Goal: Information Seeking & Learning: Check status

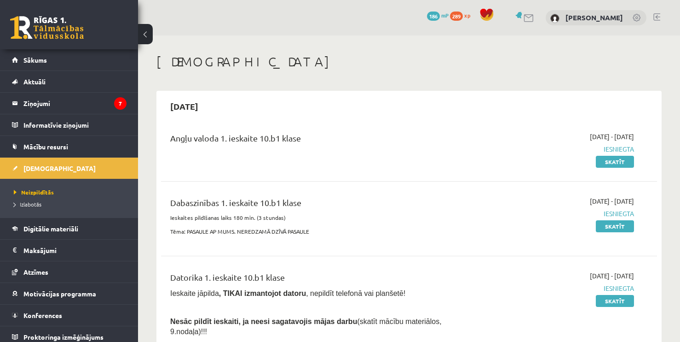
scroll to position [135, 0]
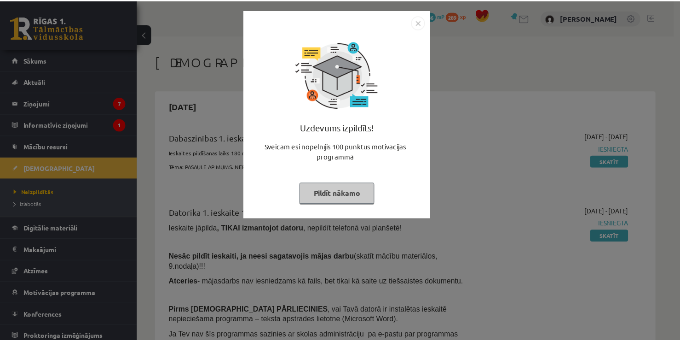
scroll to position [135, 0]
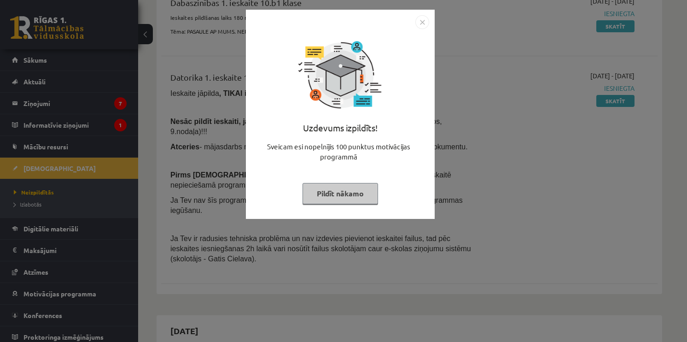
click at [423, 17] on img "Close" at bounding box center [422, 22] width 14 height 14
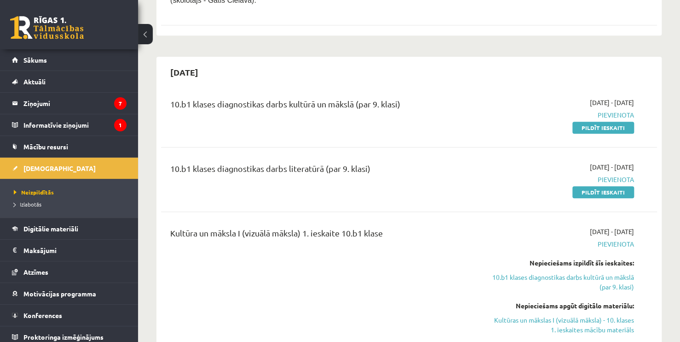
scroll to position [393, 0]
click at [57, 200] on link "Izlabotās" at bounding box center [71, 204] width 115 height 8
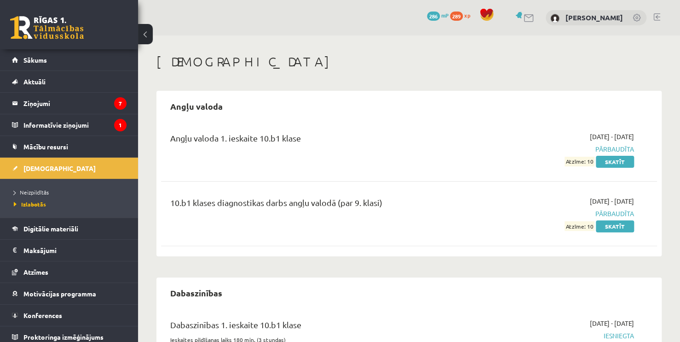
drag, startPoint x: 317, startPoint y: 142, endPoint x: 331, endPoint y: 99, distance: 45.7
click at [331, 132] on div "Angļu valoda 1. ieskaite 10.b1 klase" at bounding box center [322, 140] width 305 height 17
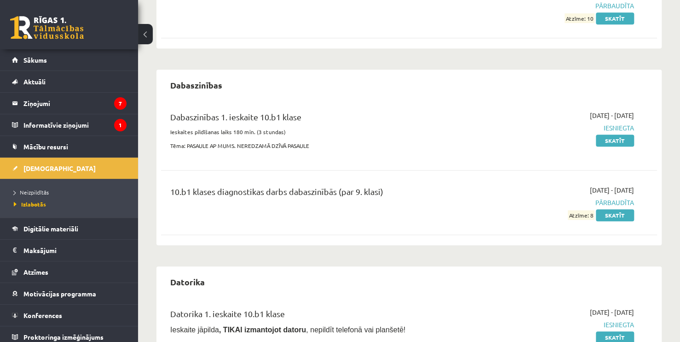
scroll to position [196, 0]
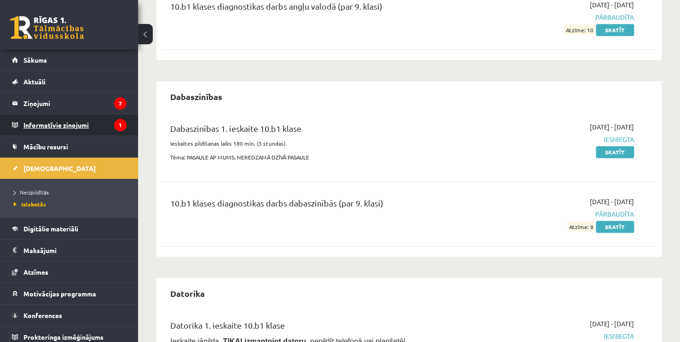
click at [79, 119] on legend "Informatīvie ziņojumi 1" at bounding box center [74, 124] width 103 height 21
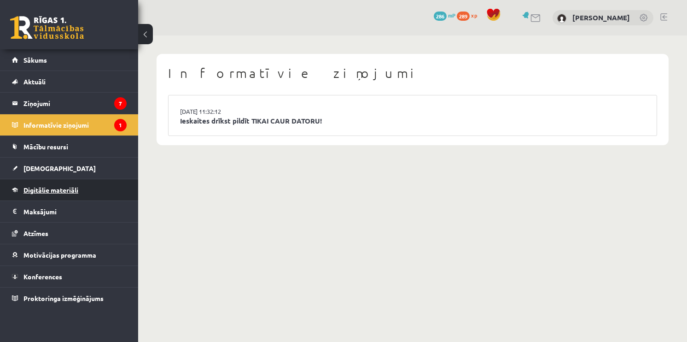
click at [95, 194] on link "Digitālie materiāli" at bounding box center [69, 189] width 115 height 21
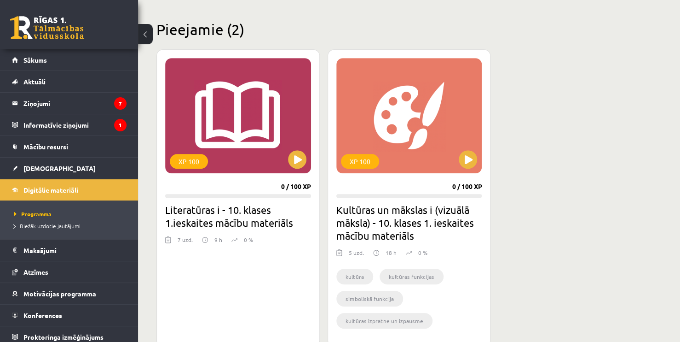
scroll to position [214, 0]
